Goal: Task Accomplishment & Management: Complete application form

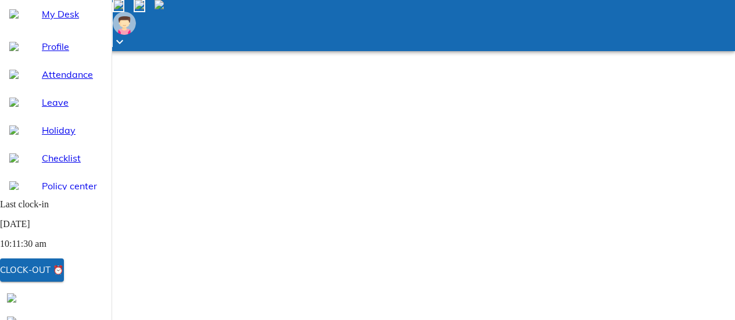
select select "9"
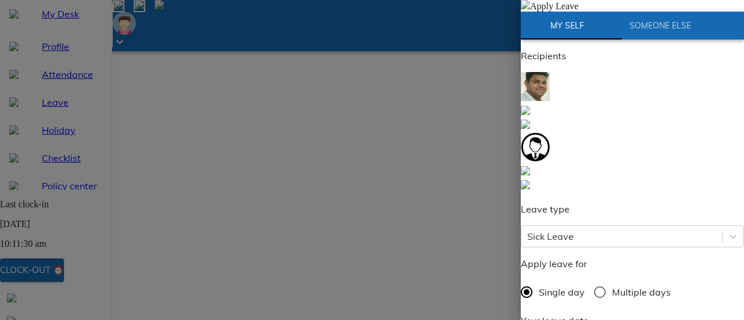
radio input "true"
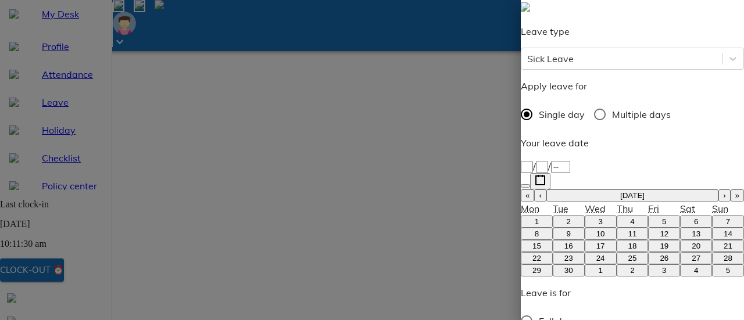
scroll to position [188, 0]
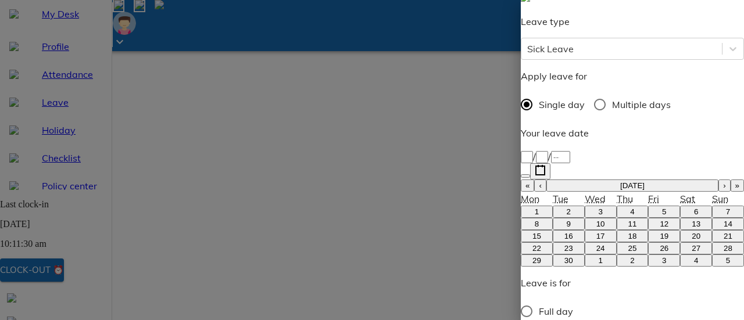
click at [660, 244] on abbr "26" at bounding box center [664, 248] width 9 height 9
type input "[DATE]"
type input "26"
type input "9"
type input "2025"
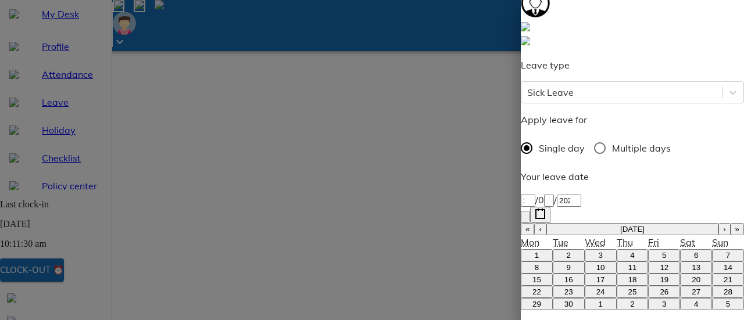
scroll to position [71, 0]
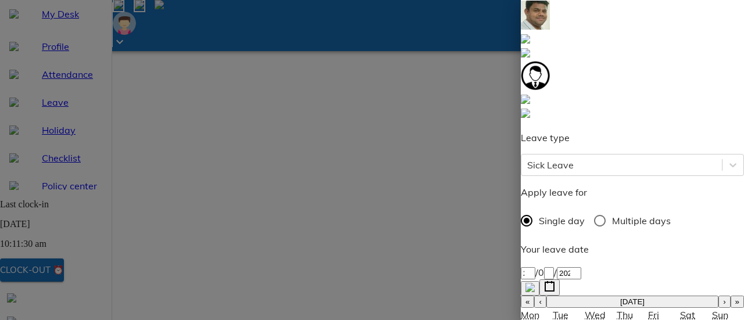
type textarea "N"
type textarea "x"
type textarea "No"
type textarea "x"
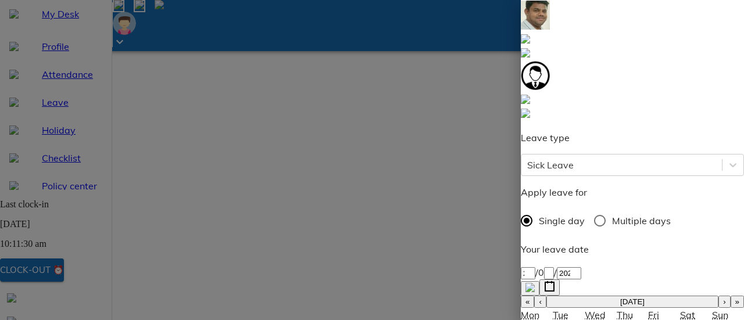
type textarea "Not"
type textarea "x"
type textarea "Not"
type textarea "x"
type textarea "Not f"
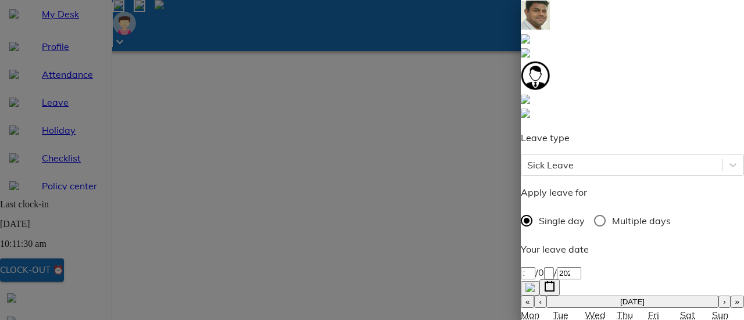
type textarea "x"
type textarea "Not fe"
type textarea "x"
type textarea "Not fee"
type textarea "x"
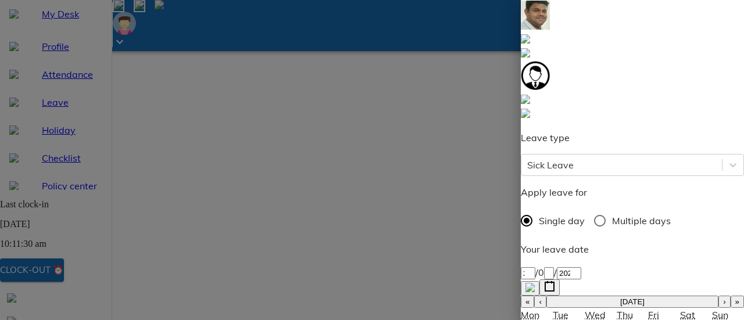
type textarea "Not feel"
type textarea "x"
type textarea "Not feeli"
type textarea "x"
type textarea "Not feelin"
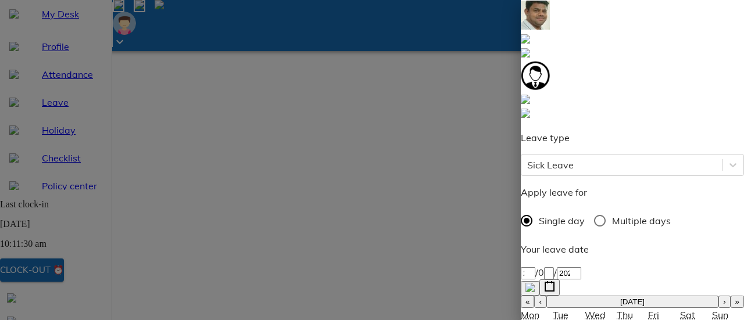
type textarea "x"
type textarea "Not feeling"
type textarea "x"
type textarea "Not feeling"
type textarea "x"
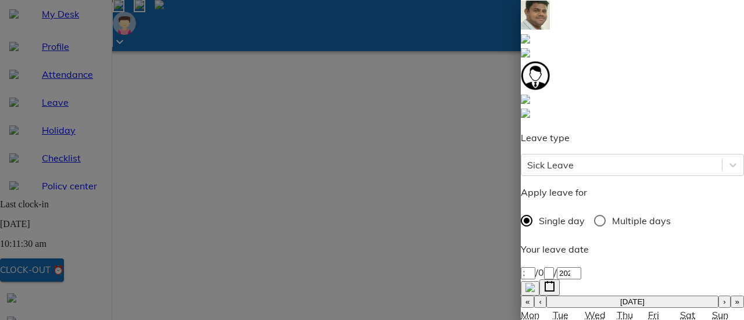
type textarea "Not feeling w"
type textarea "x"
type textarea "Not feeling we"
type textarea "x"
type textarea "Not feeling wel"
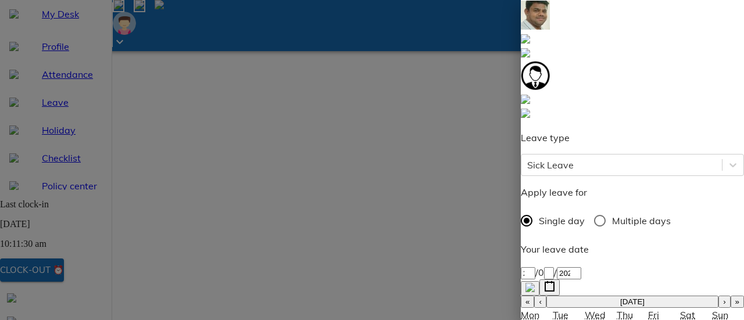
type textarea "x"
type textarea "Not feeling well"
type textarea "x"
type textarea "Not feeling well."
type textarea "x"
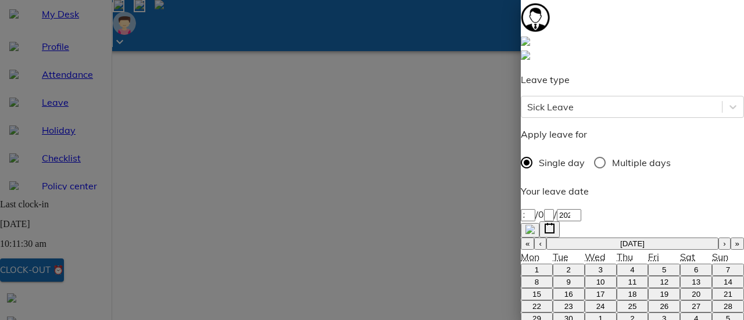
scroll to position [188, 0]
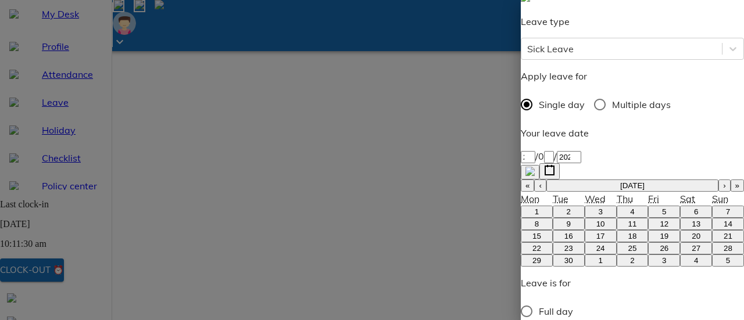
type textarea "Not feeling well."
type textarea "x"
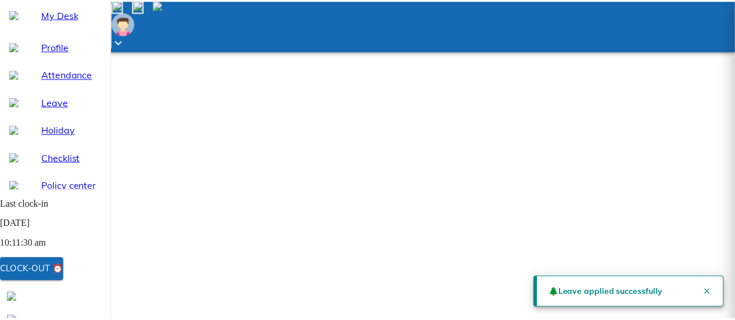
scroll to position [17, 0]
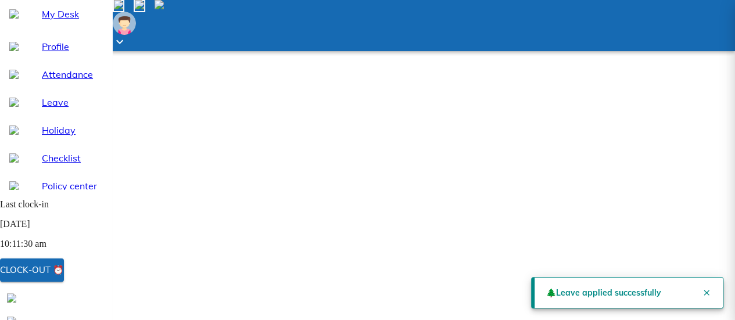
click at [578, 295] on span "🌲 Leave applied successfully" at bounding box center [603, 293] width 115 height 12
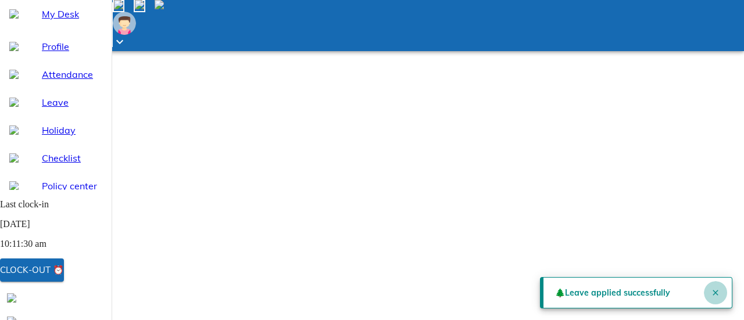
click at [711, 290] on icon "Close" at bounding box center [715, 292] width 9 height 9
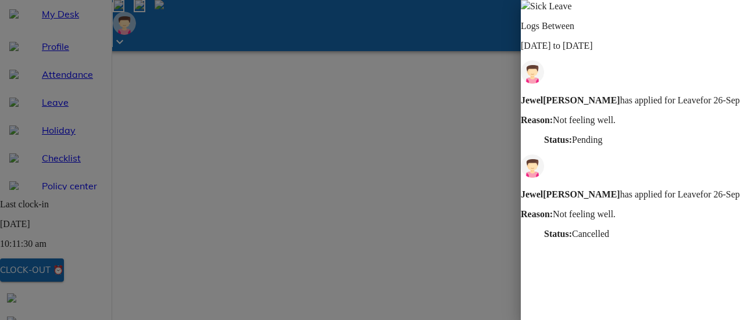
click at [530, 9] on img at bounding box center [525, 4] width 9 height 9
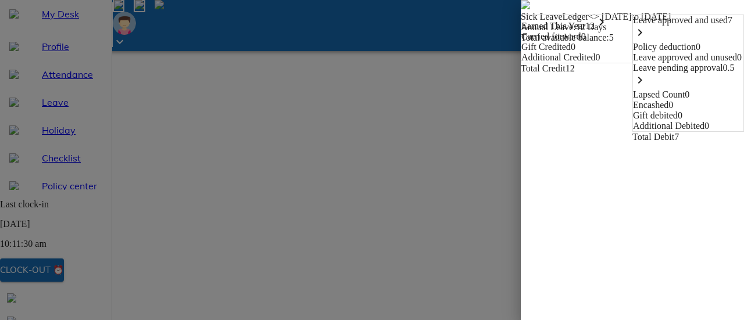
click at [647, 40] on icon "keyboard_arrow_right" at bounding box center [640, 33] width 14 height 14
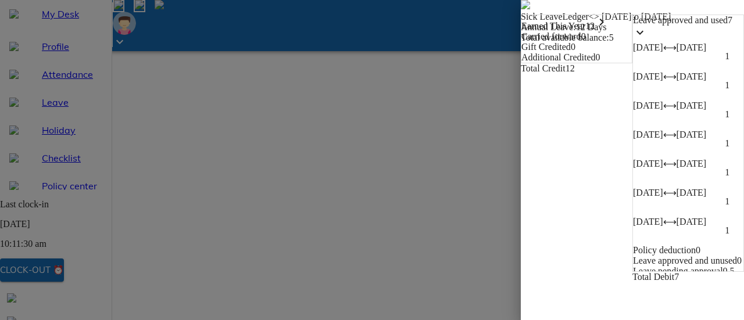
click at [647, 40] on icon "keyboard_arrow_down" at bounding box center [640, 33] width 14 height 14
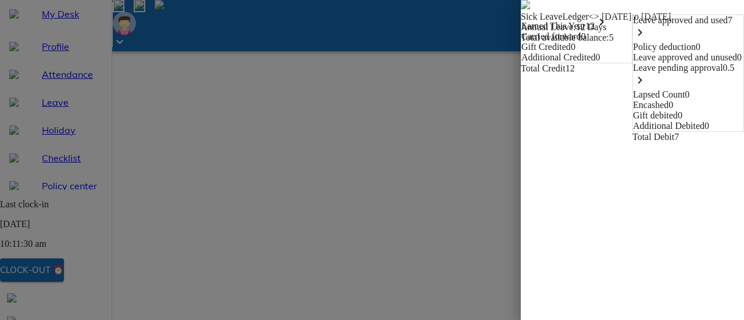
click at [521, 9] on img at bounding box center [525, 4] width 9 height 9
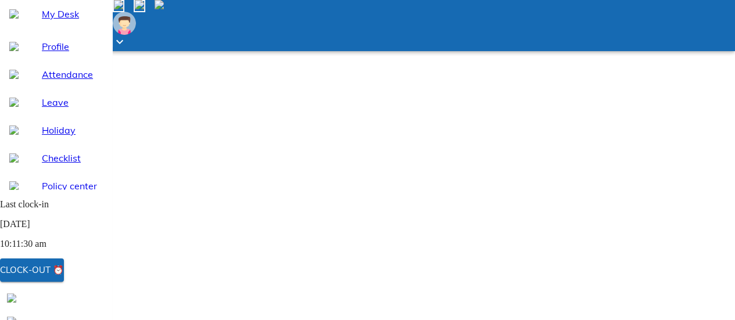
click at [64, 269] on div "Clock-out ⏰" at bounding box center [32, 270] width 64 height 15
